Goal: Obtain resource: Download file/media

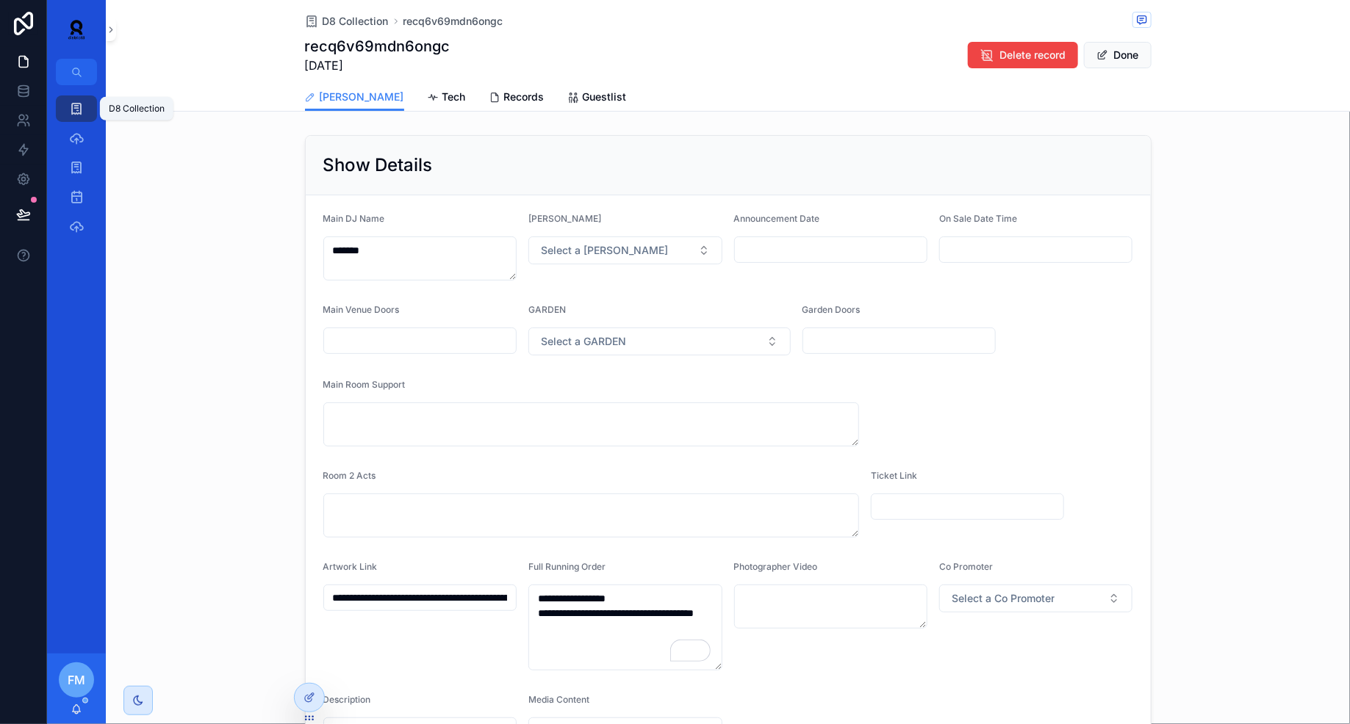
click at [70, 107] on icon "scrollable content" at bounding box center [76, 108] width 15 height 15
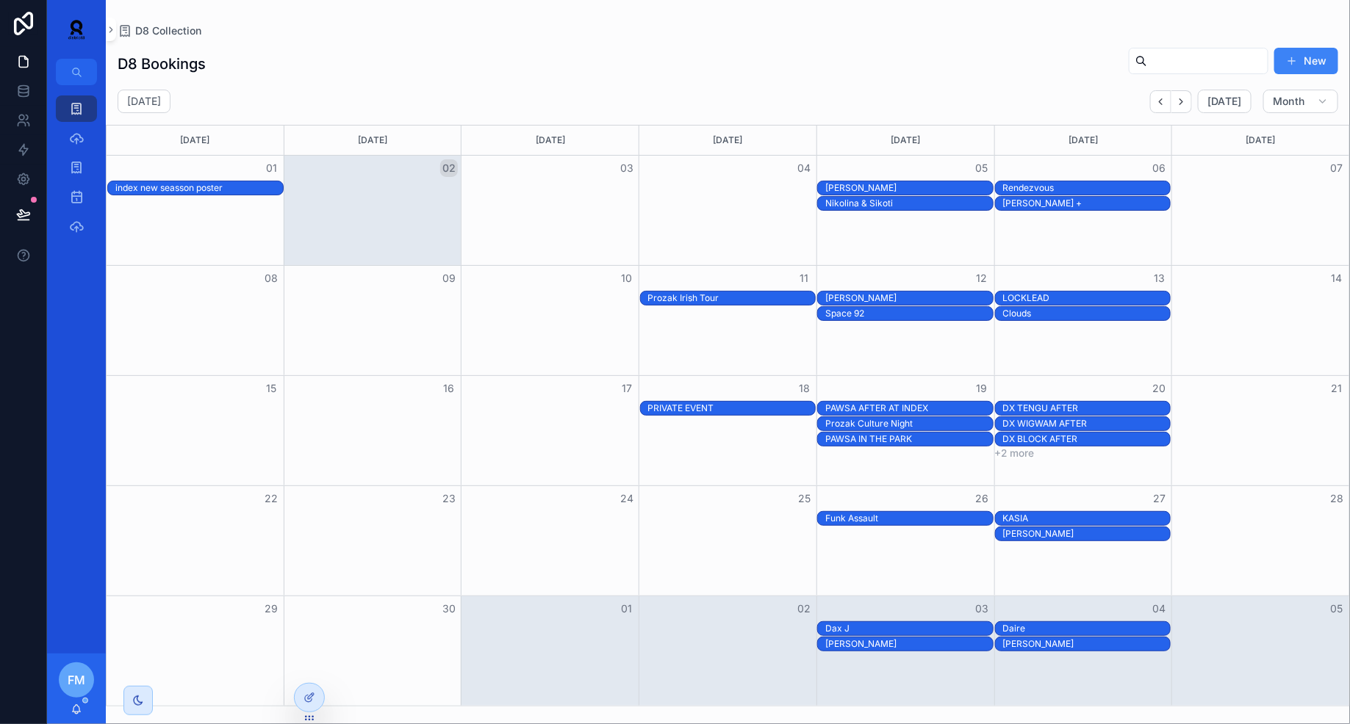
click at [887, 437] on div "PAWSA IN THE PARK" at bounding box center [909, 440] width 168 height 12
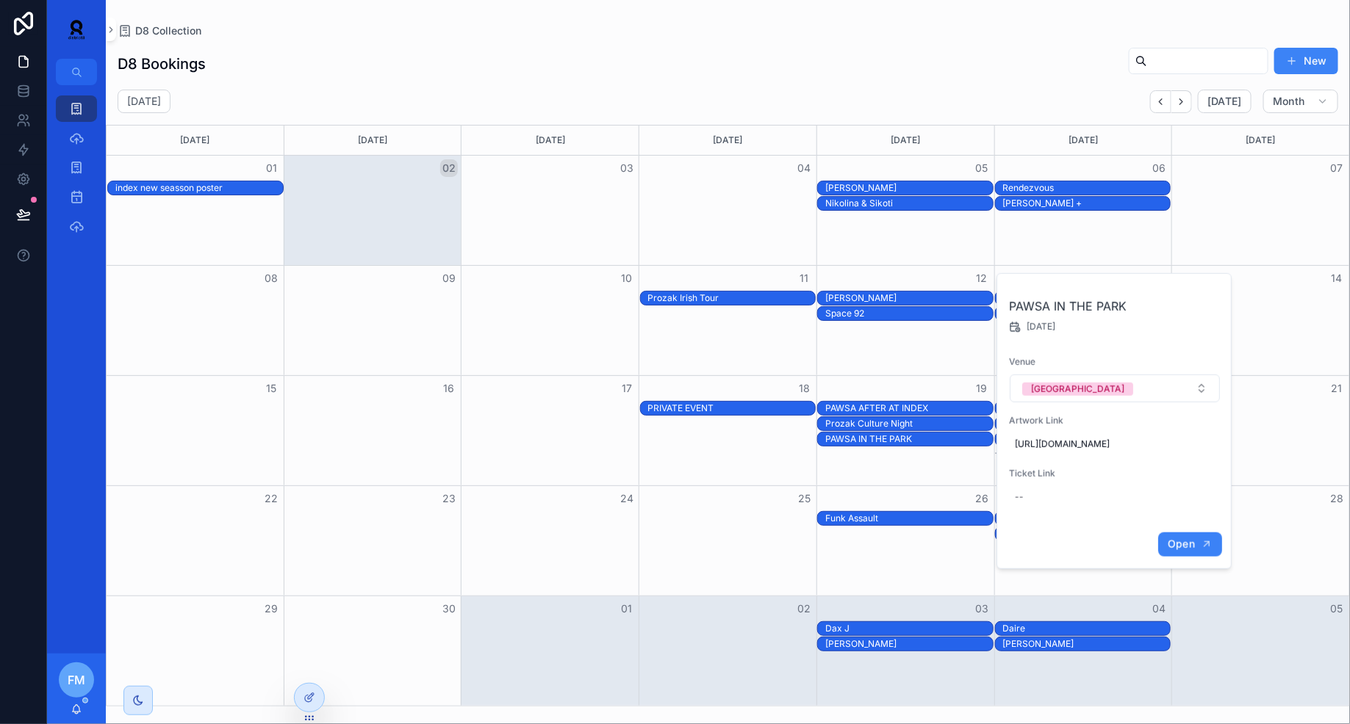
click at [1166, 557] on button "Open" at bounding box center [1190, 545] width 64 height 24
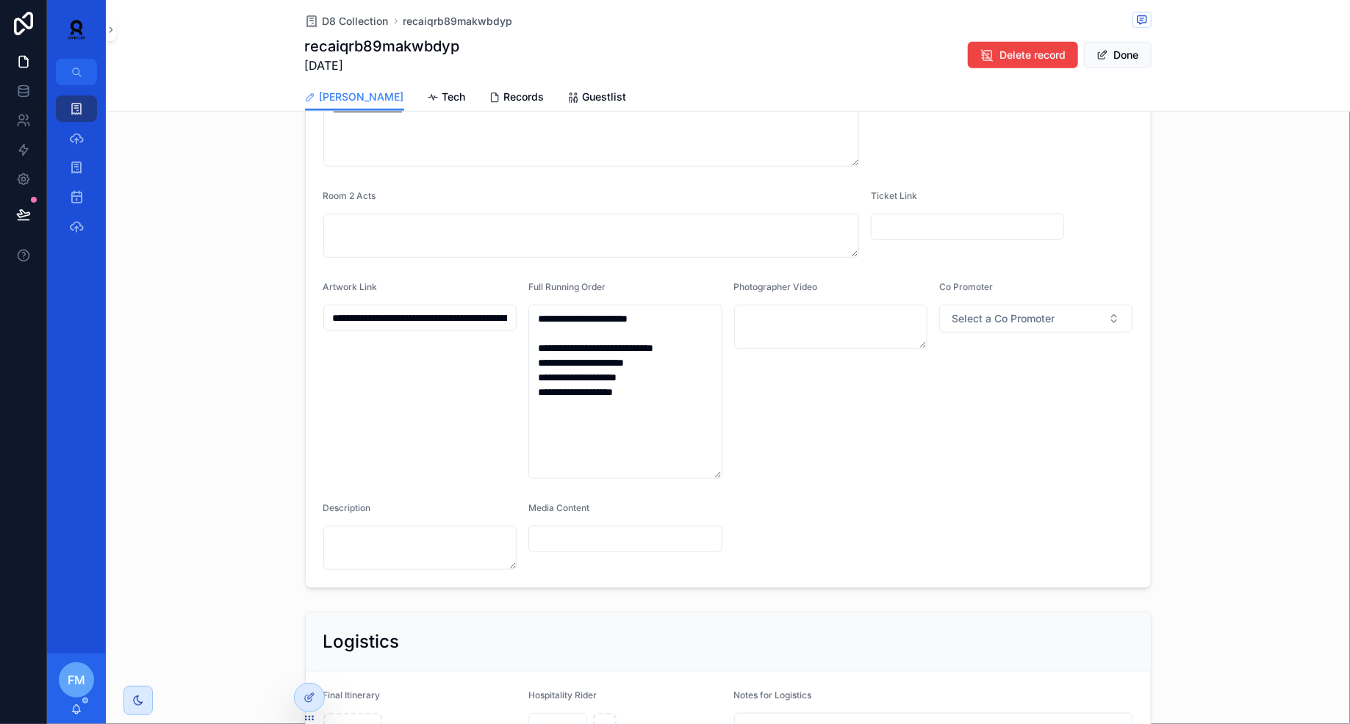
scroll to position [314, 0]
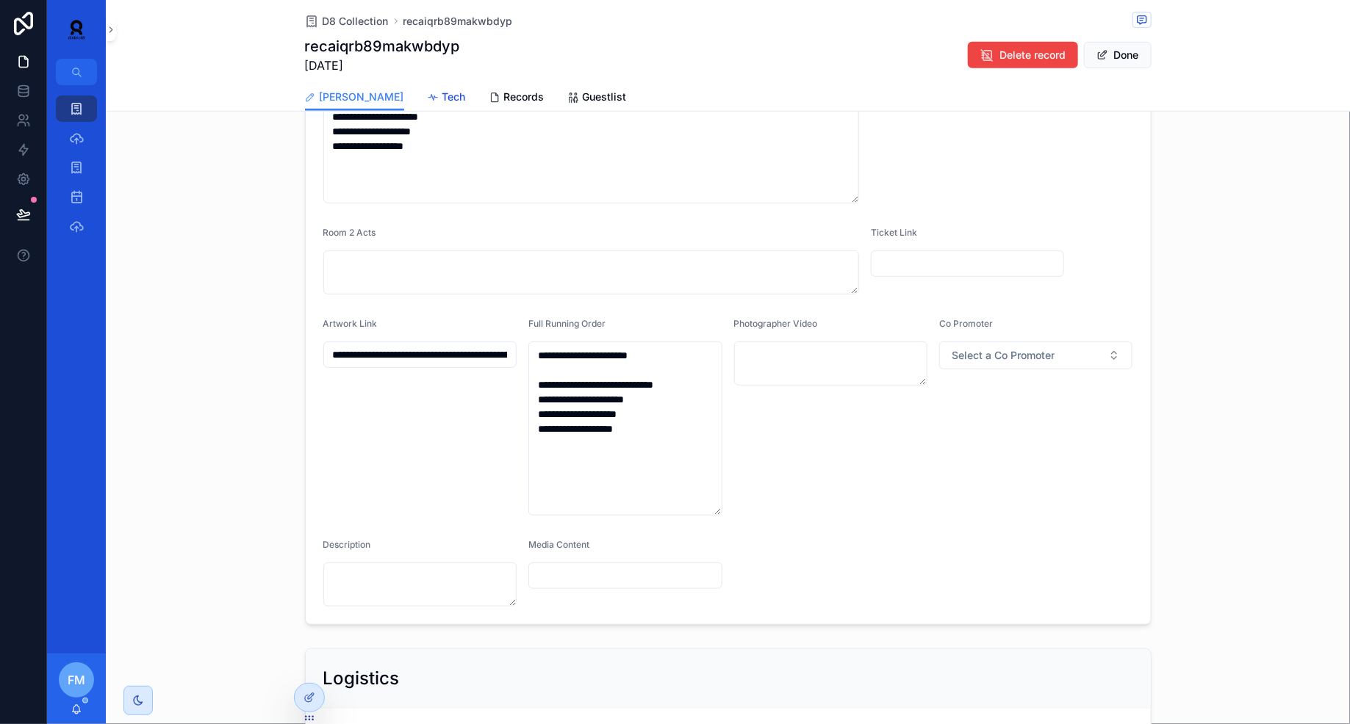
click at [428, 90] on div "Tech" at bounding box center [447, 97] width 38 height 15
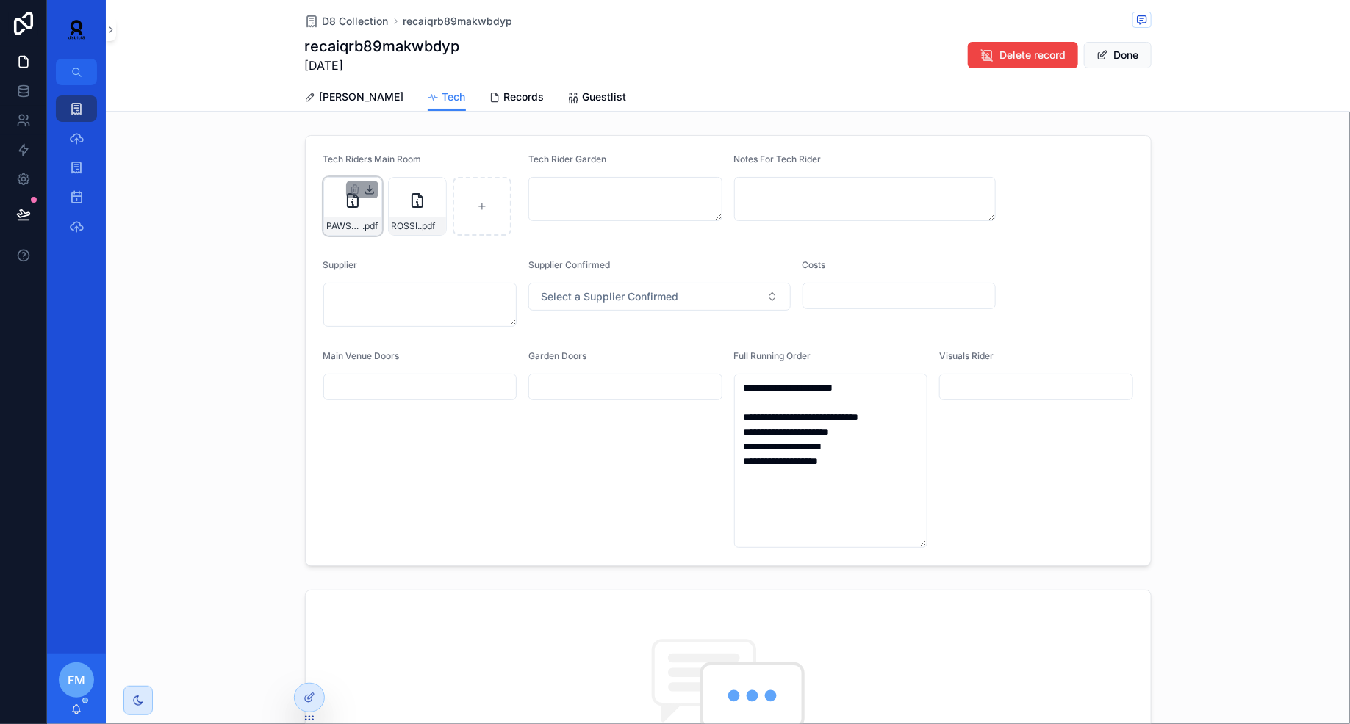
click at [370, 185] on icon "scrollable content" at bounding box center [370, 190] width 12 height 12
click at [434, 191] on icon "scrollable content" at bounding box center [434, 190] width 12 height 12
click at [82, 112] on icon "scrollable content" at bounding box center [76, 108] width 15 height 15
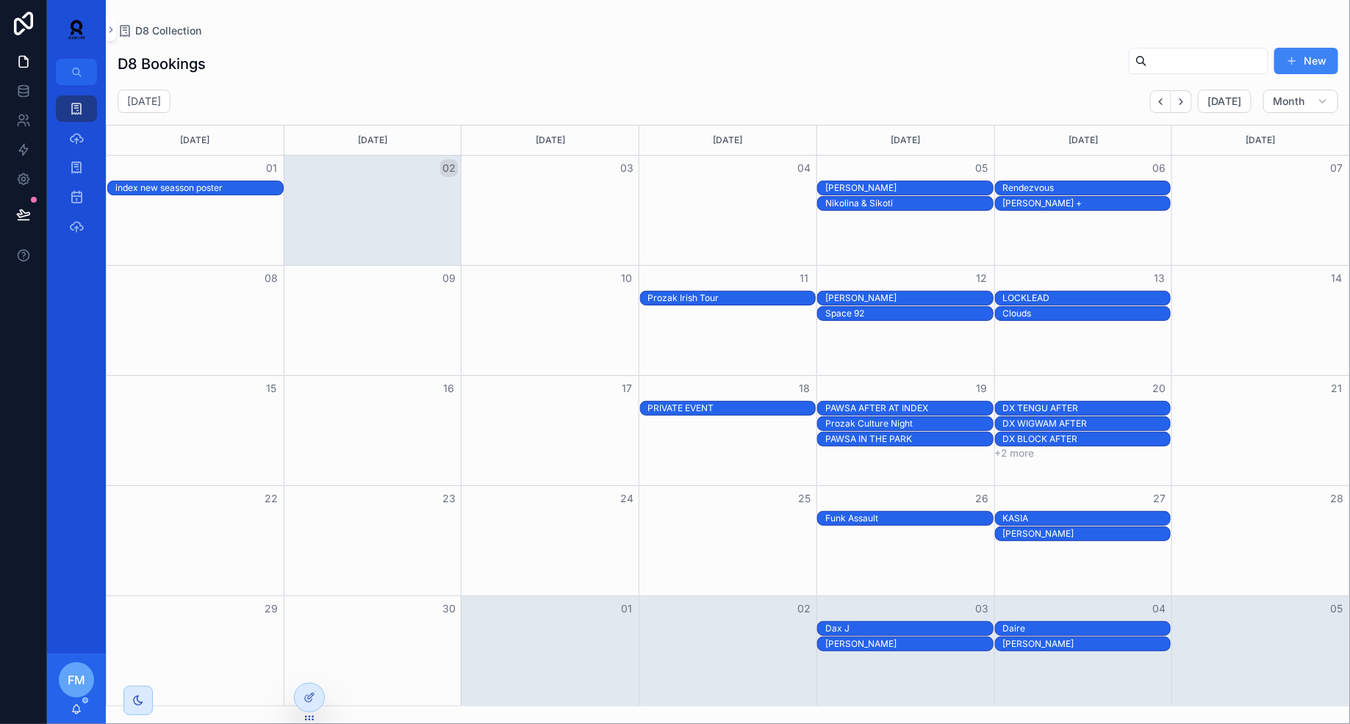
click at [874, 296] on div "[PERSON_NAME]" at bounding box center [909, 298] width 168 height 12
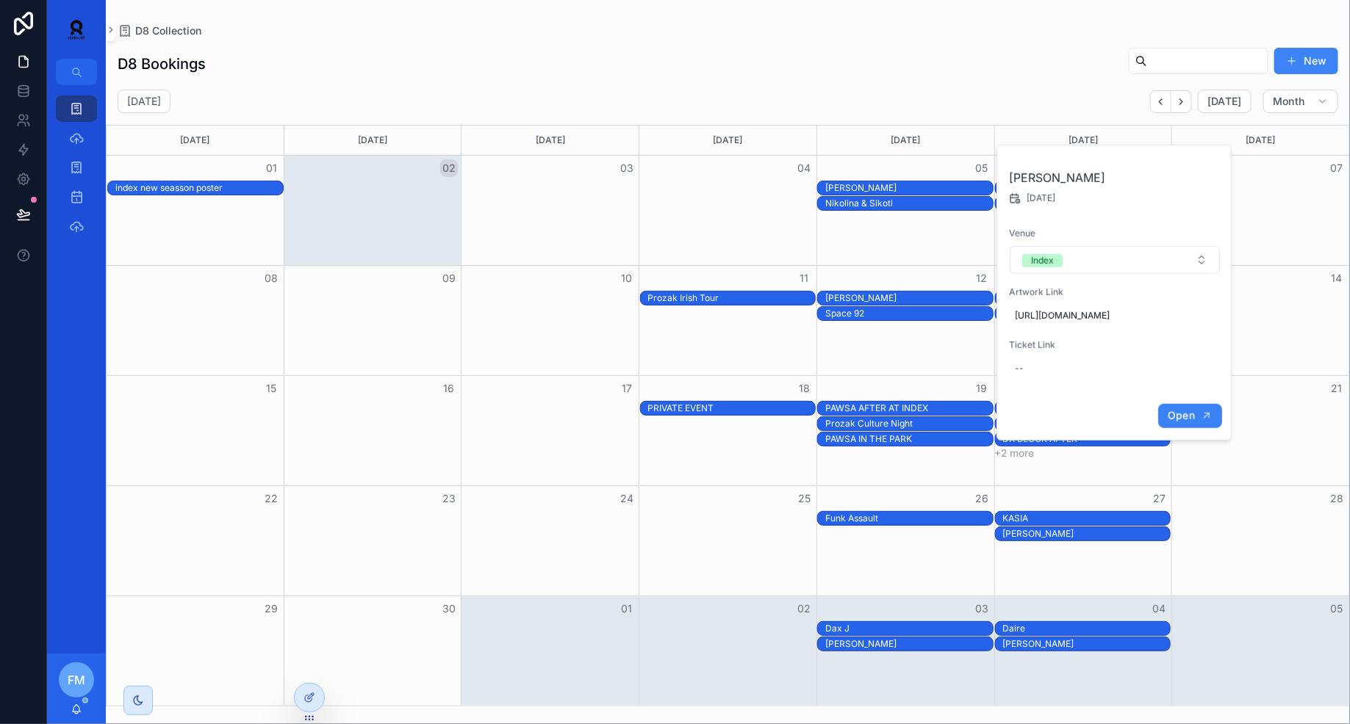
click at [1195, 419] on button "Open" at bounding box center [1190, 416] width 64 height 24
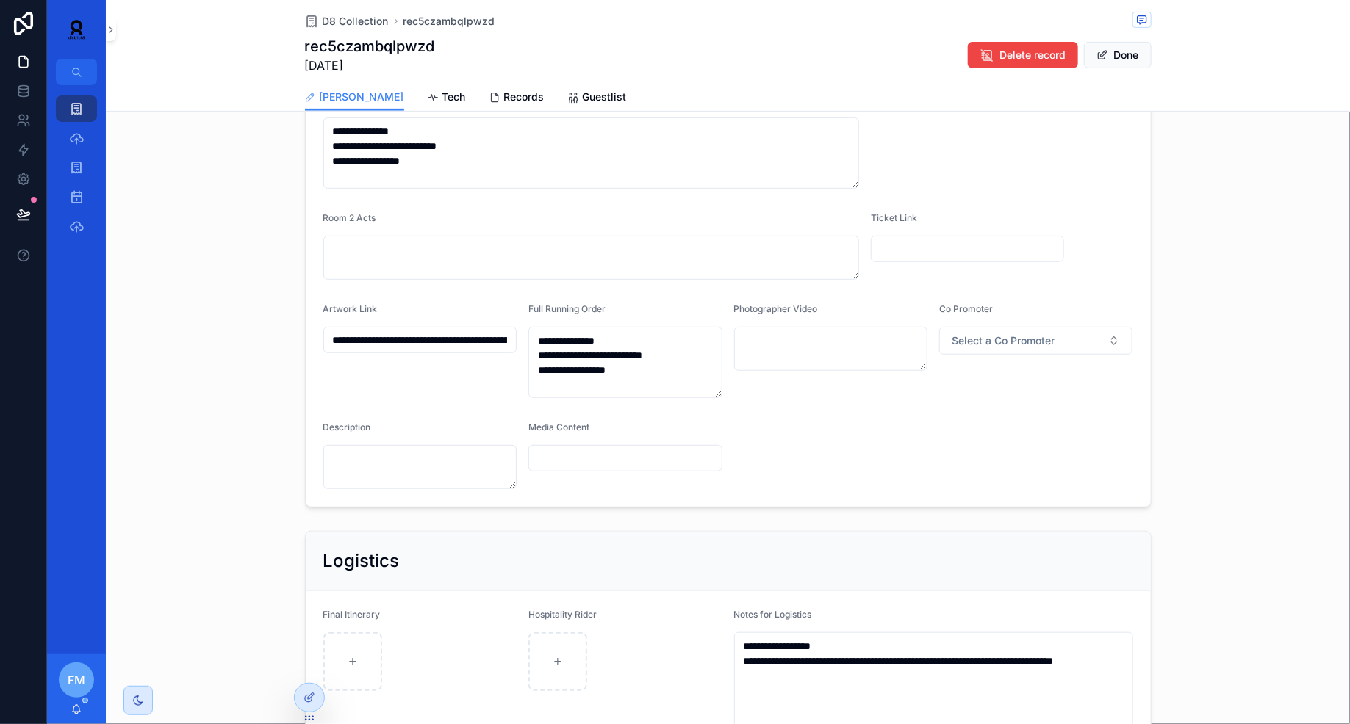
scroll to position [528, 0]
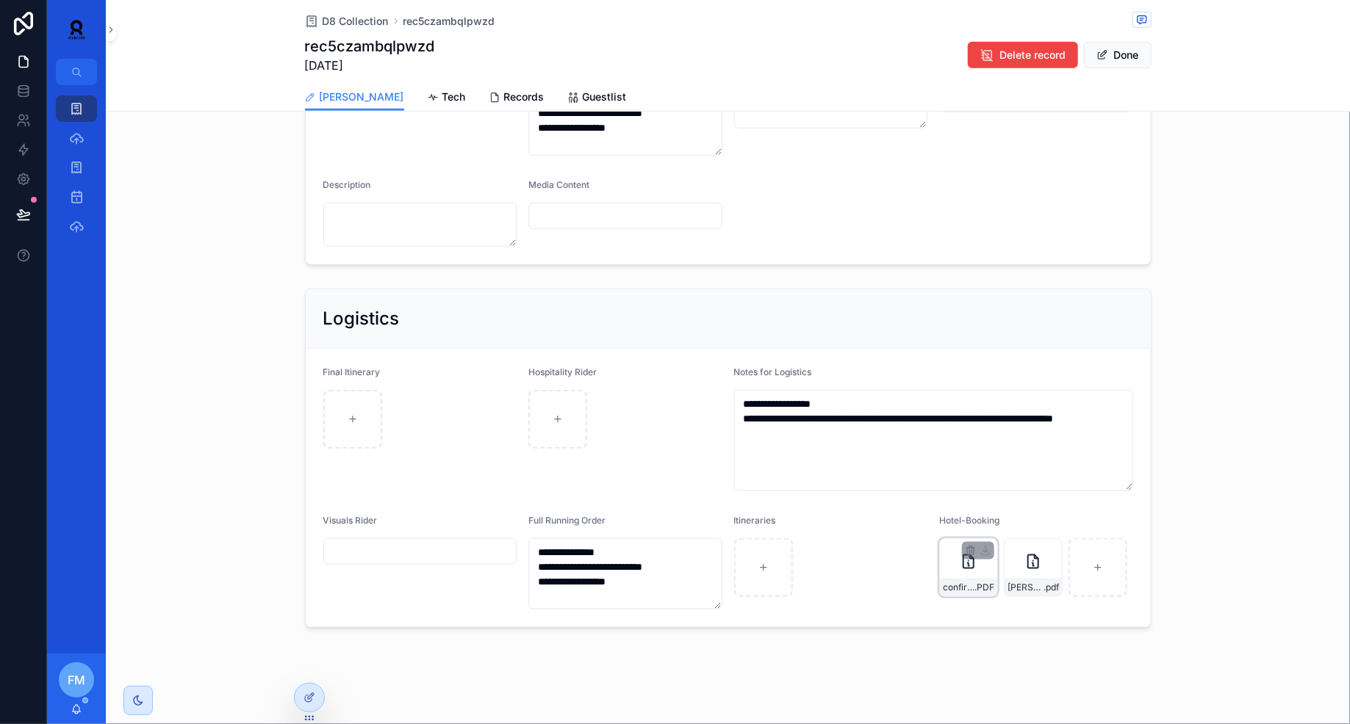
click at [960, 568] on div "confirmation_dylan_new_9832660 .PDF" at bounding box center [968, 568] width 59 height 59
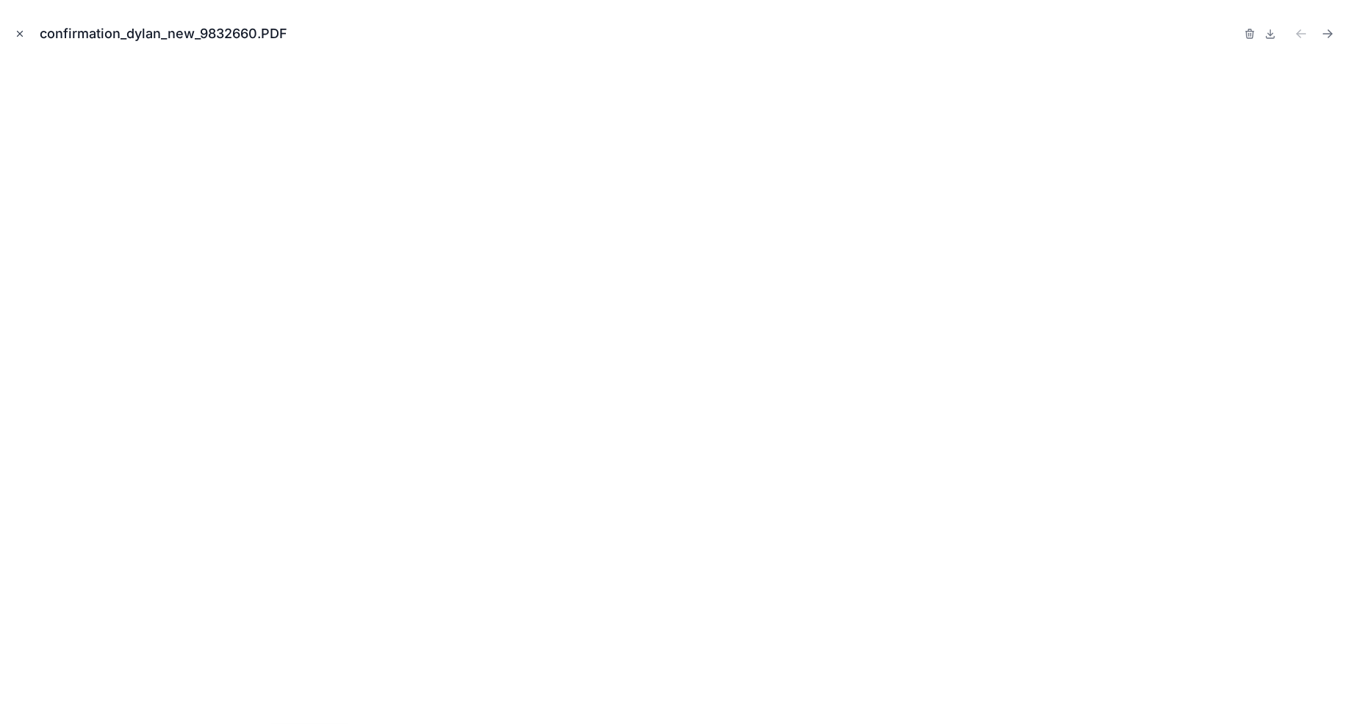
click at [21, 35] on icon "Close modal" at bounding box center [20, 34] width 5 height 5
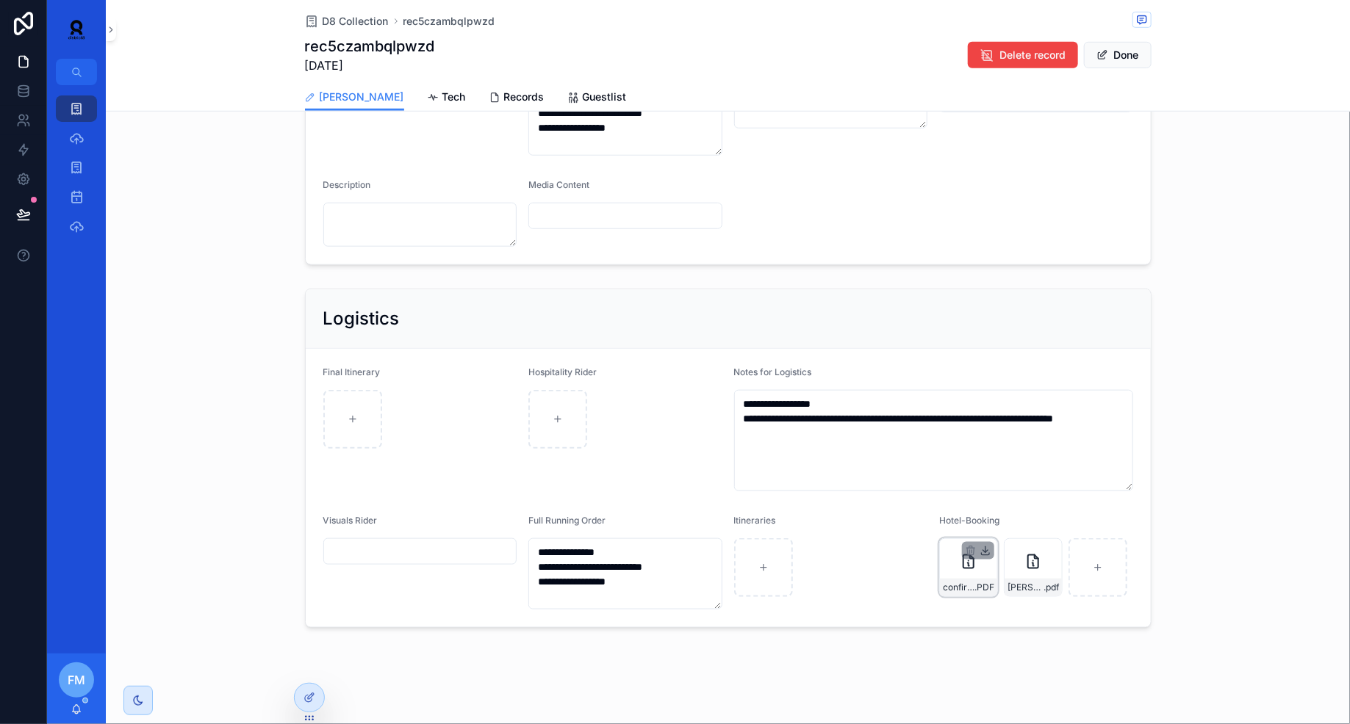
click at [989, 545] on icon "scrollable content" at bounding box center [985, 551] width 12 height 12
click at [1027, 579] on div "[PERSON_NAME]--Reservation-confirmation .pdf" at bounding box center [1032, 588] width 57 height 18
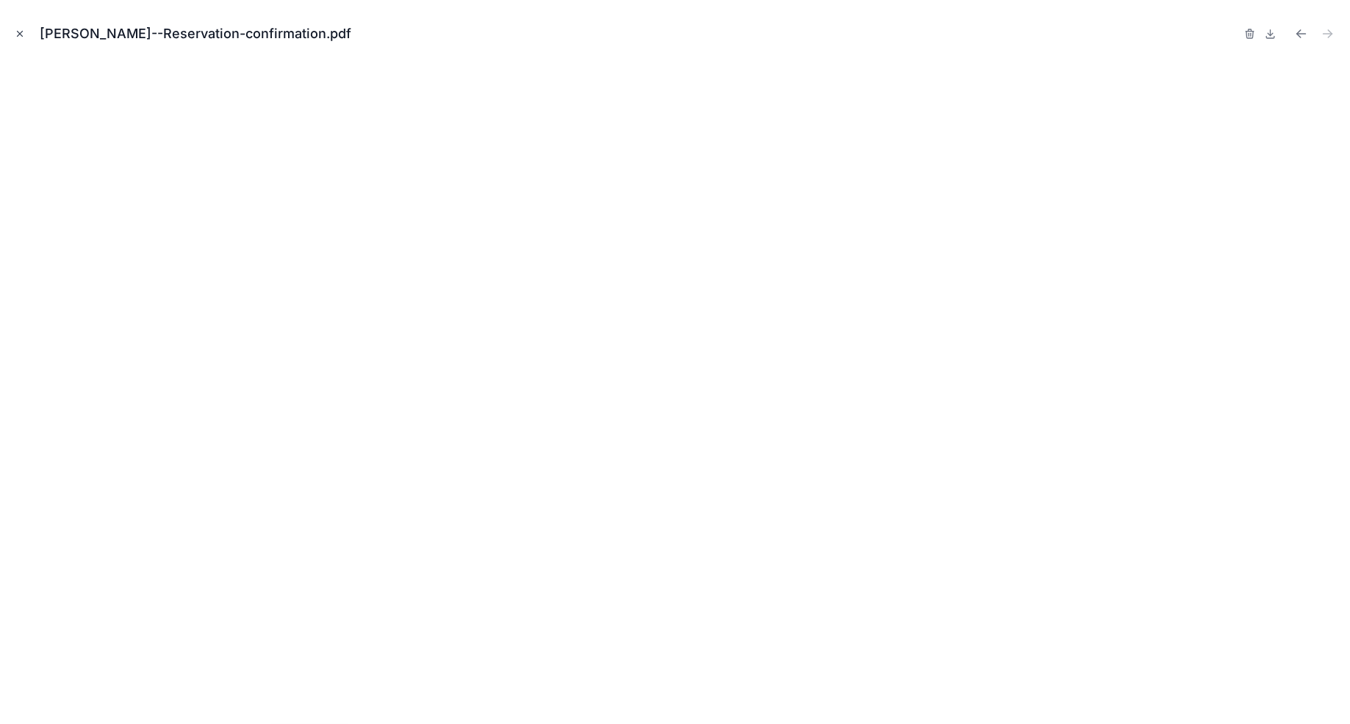
click at [21, 32] on icon "Close modal" at bounding box center [20, 34] width 5 height 5
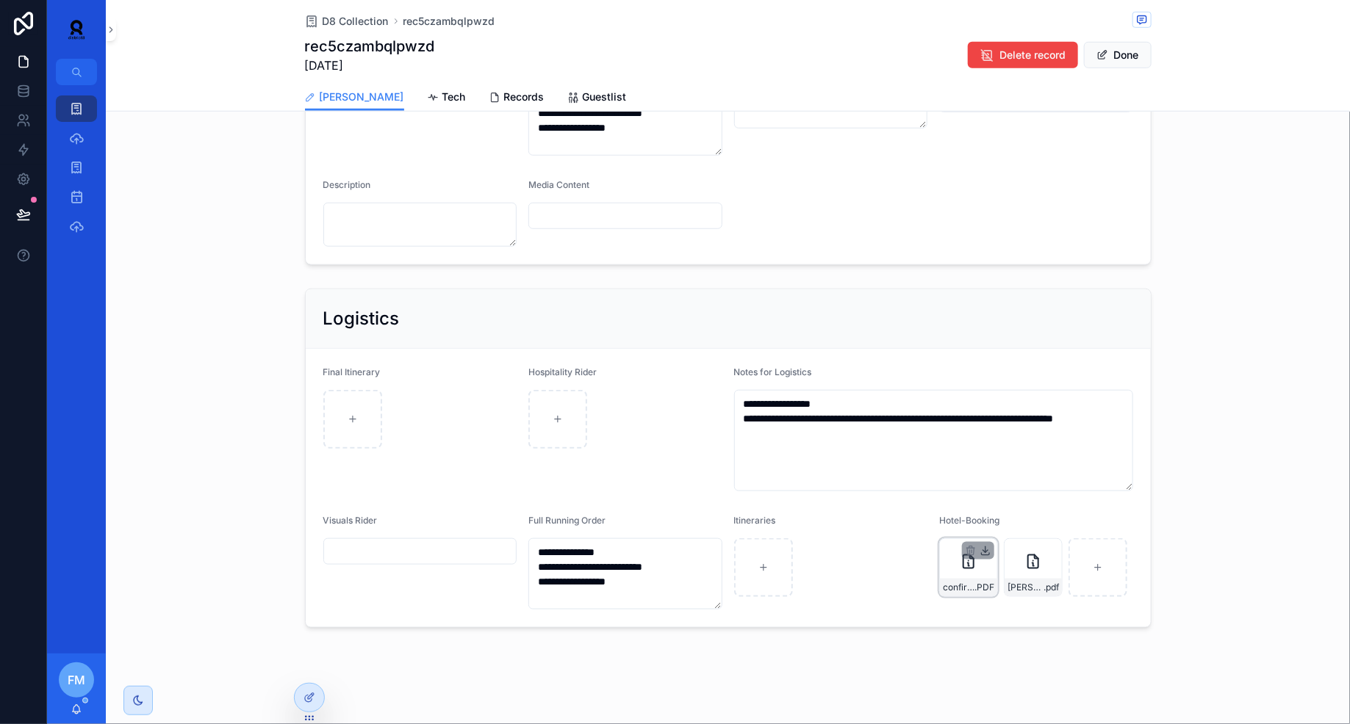
click at [988, 550] on icon "scrollable content" at bounding box center [985, 551] width 5 height 2
click at [1054, 547] on icon "scrollable content" at bounding box center [1050, 551] width 12 height 12
click at [80, 104] on icon "scrollable content" at bounding box center [76, 108] width 15 height 15
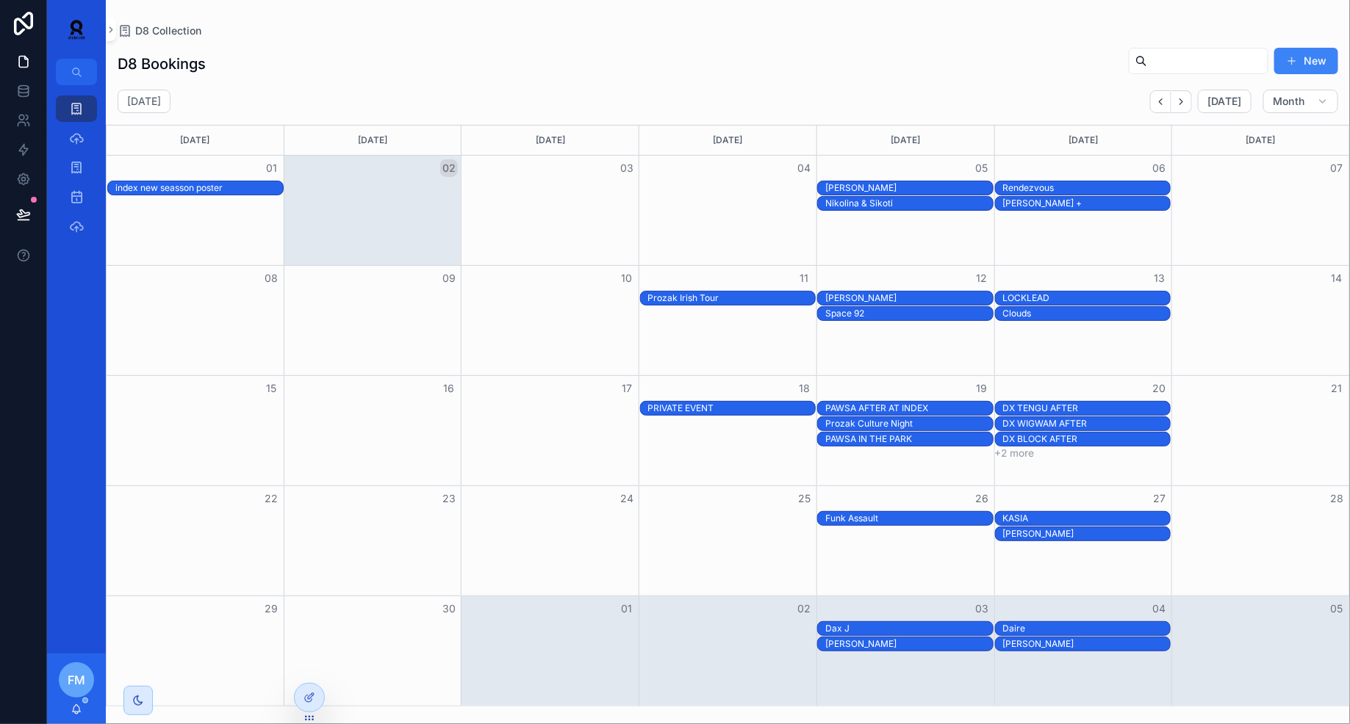
click at [879, 182] on div "[PERSON_NAME]" at bounding box center [909, 188] width 168 height 12
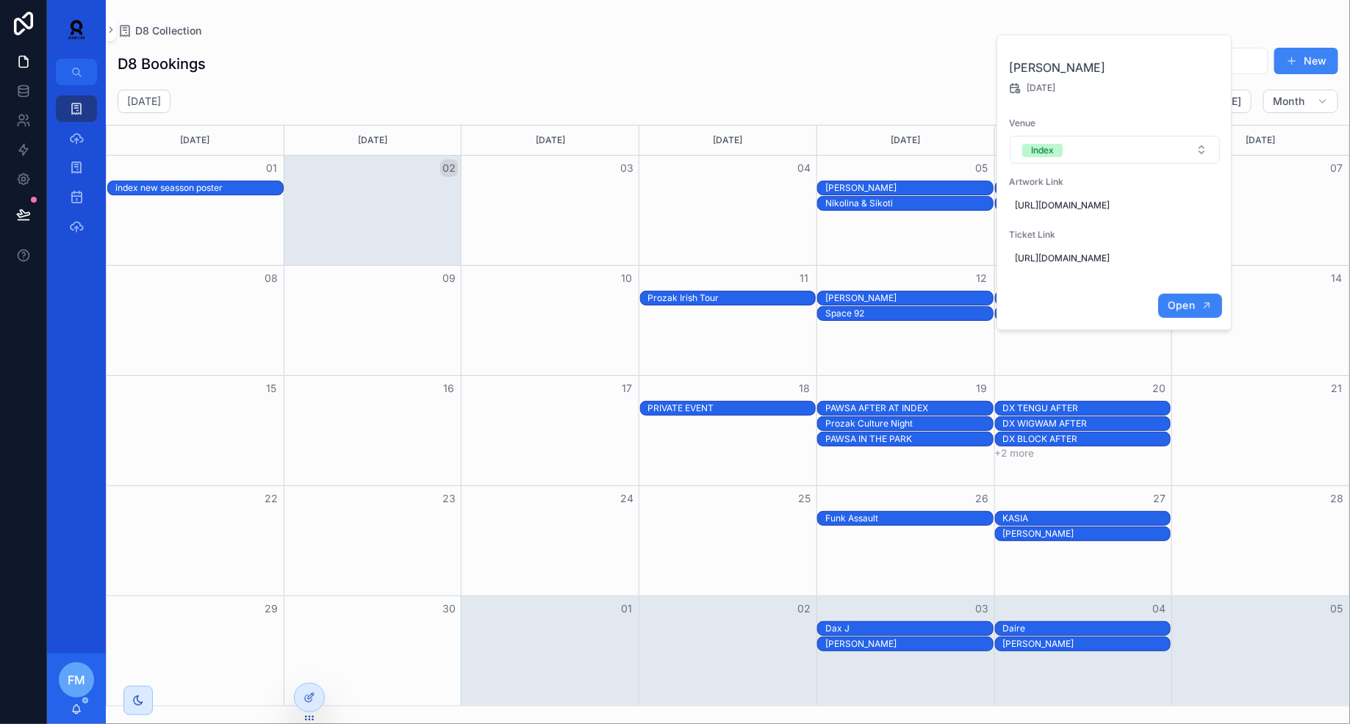
click at [1179, 312] on span "Open" at bounding box center [1181, 305] width 27 height 13
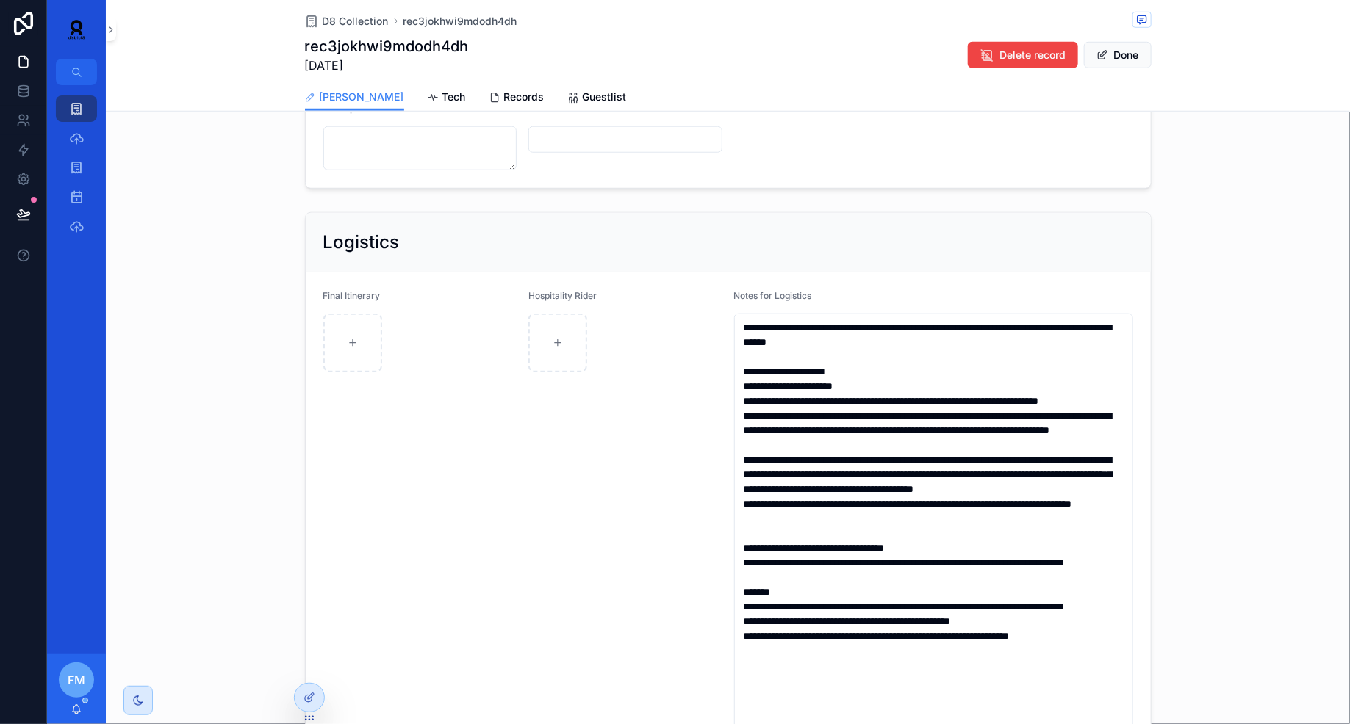
scroll to position [561, 0]
